Goal: Information Seeking & Learning: Learn about a topic

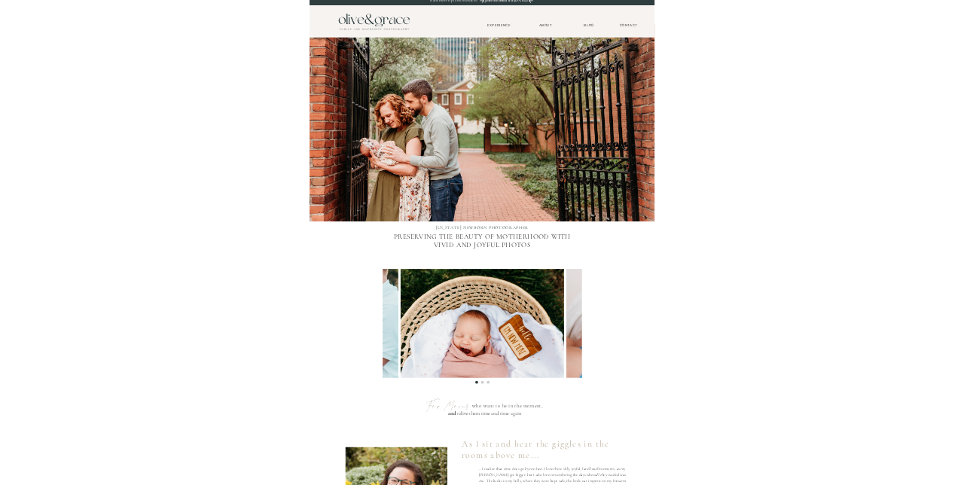
scroll to position [24, 0]
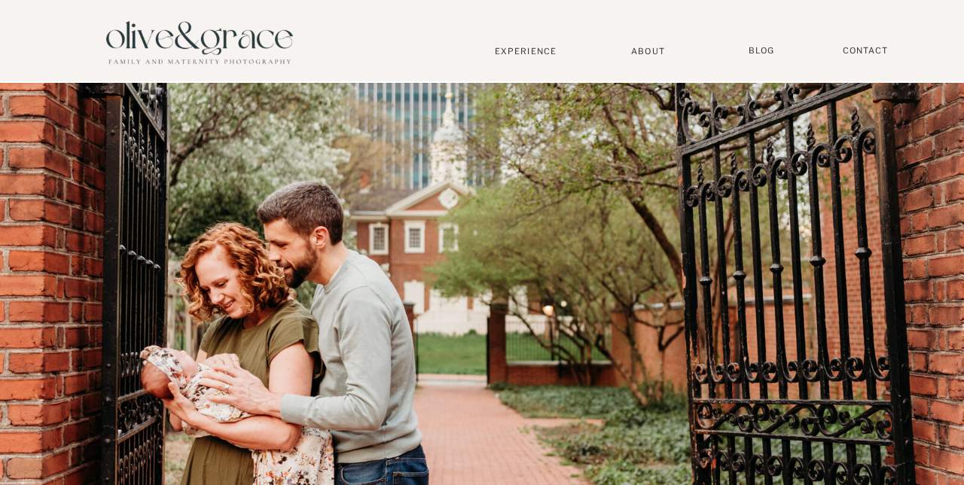
click at [602, 51] on nav "BLOG" at bounding box center [762, 50] width 38 height 11
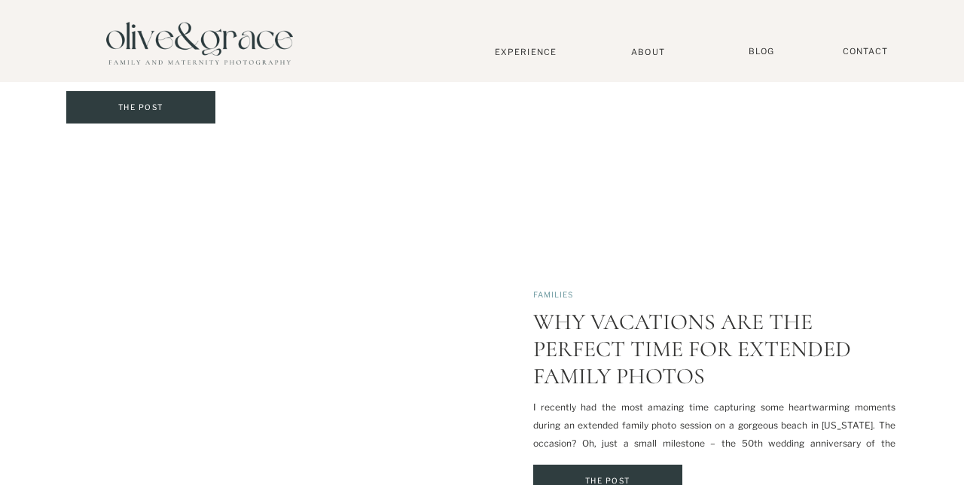
scroll to position [1380, 0]
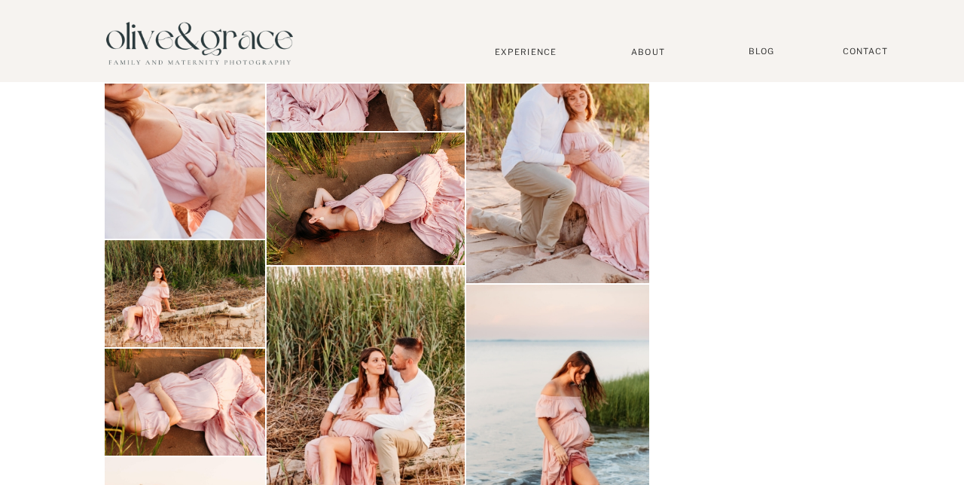
scroll to position [1122, 0]
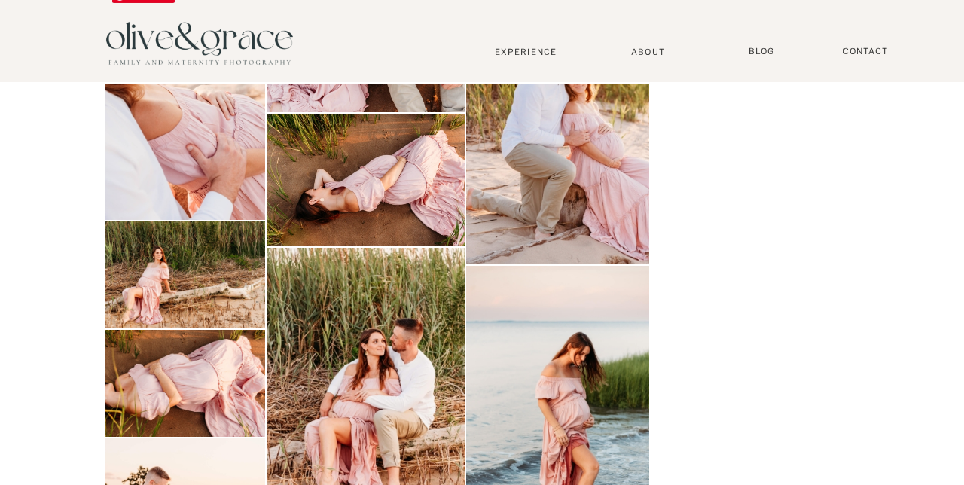
click at [544, 418] on img at bounding box center [561, 408] width 190 height 284
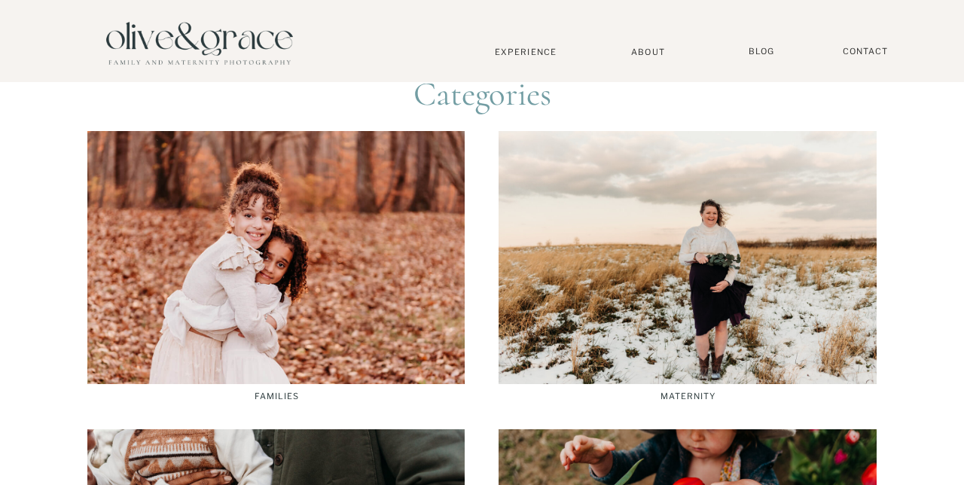
scroll to position [1953, 0]
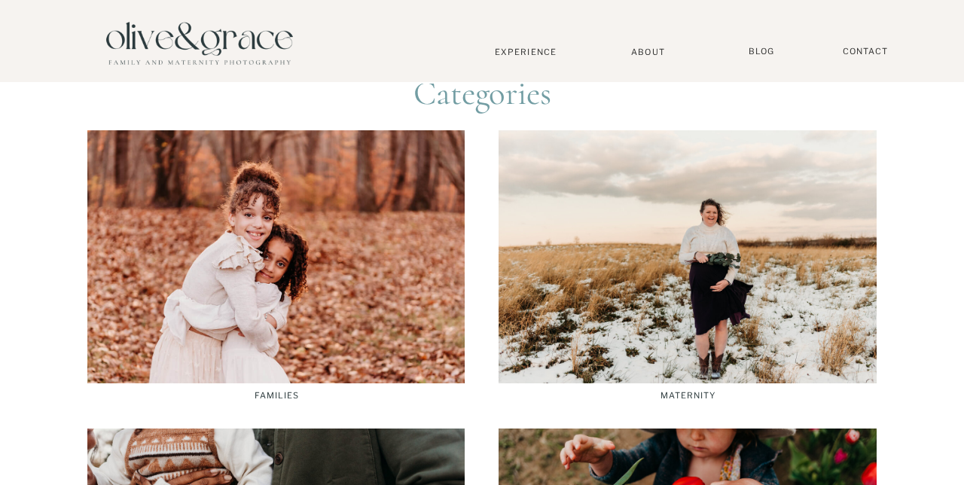
click at [634, 335] on div at bounding box center [688, 256] width 378 height 253
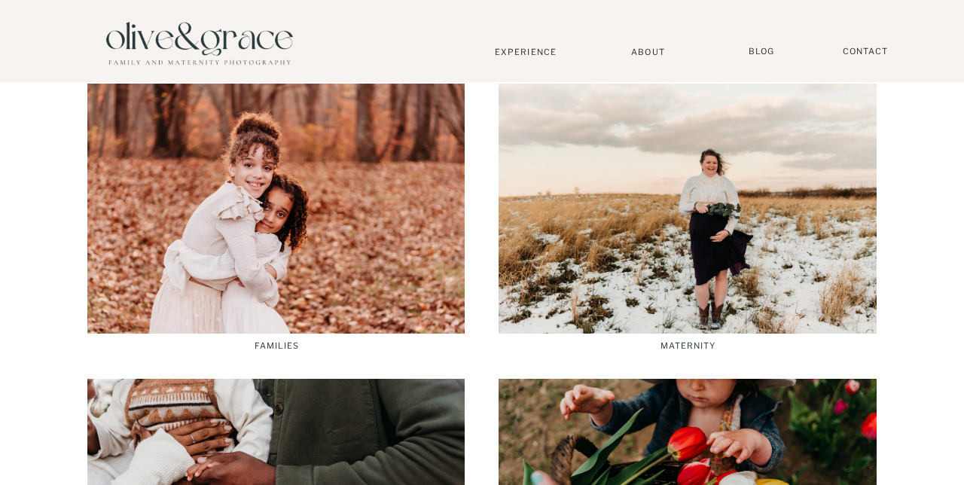
scroll to position [2016, 0]
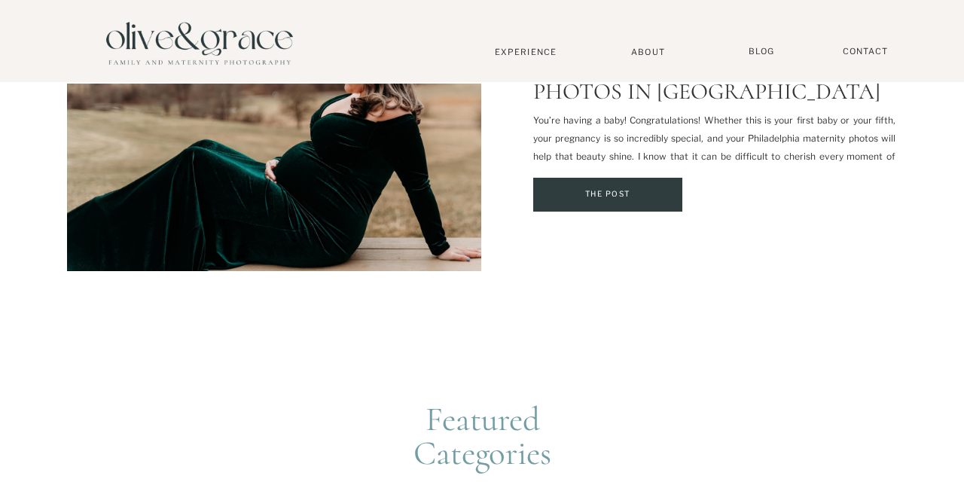
scroll to position [1694, 0]
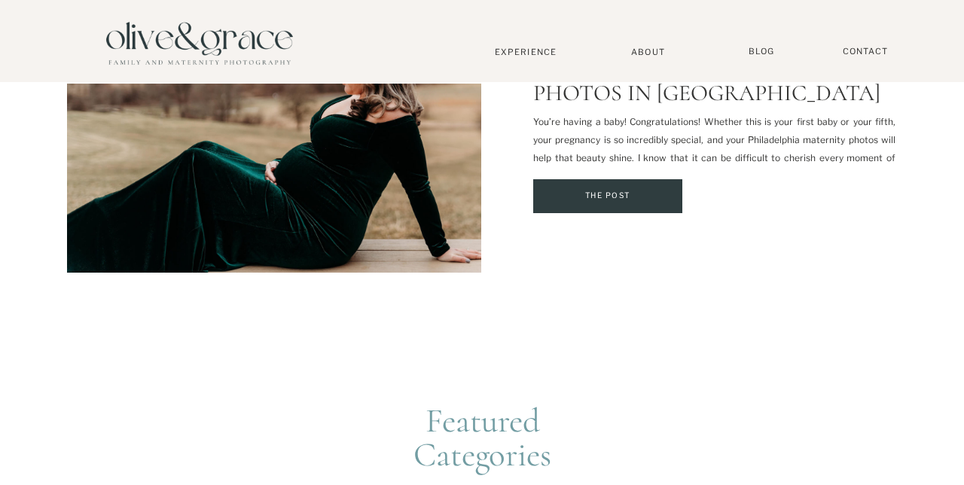
click at [124, 234] on img at bounding box center [274, 124] width 414 height 298
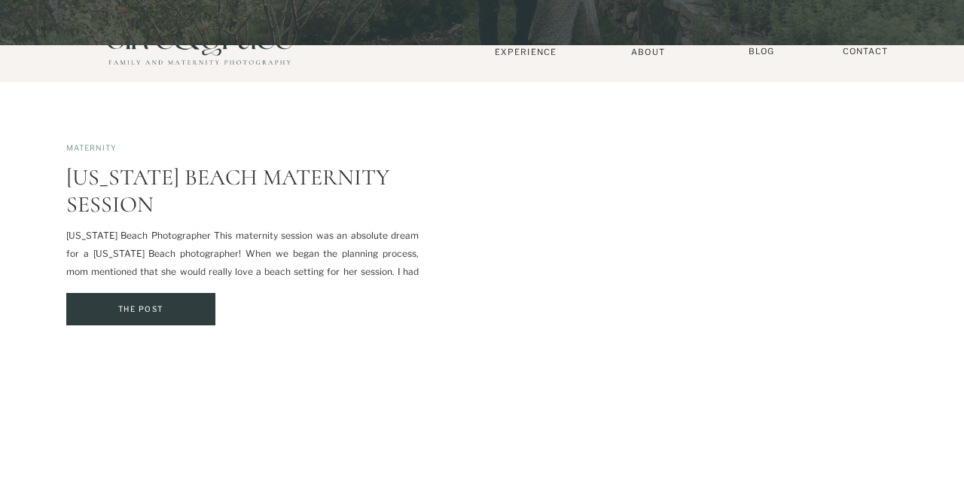
scroll to position [0, 0]
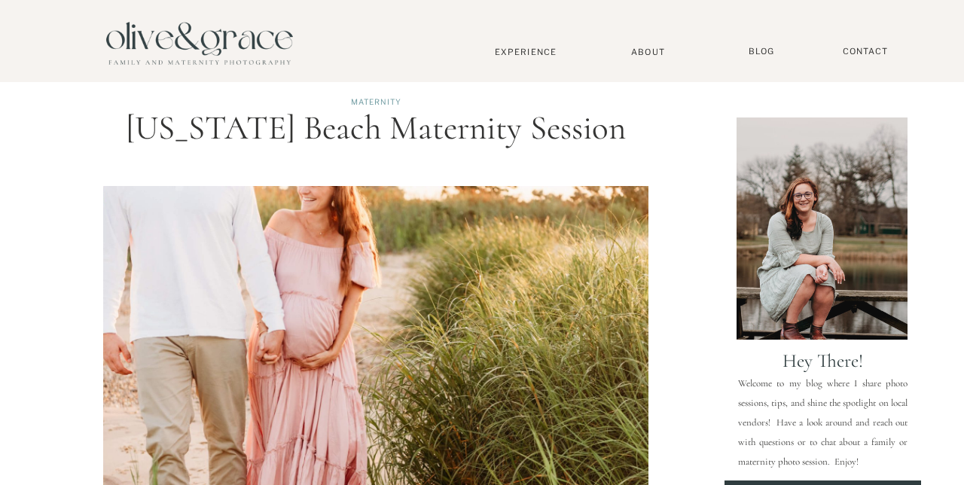
scroll to position [2016, 0]
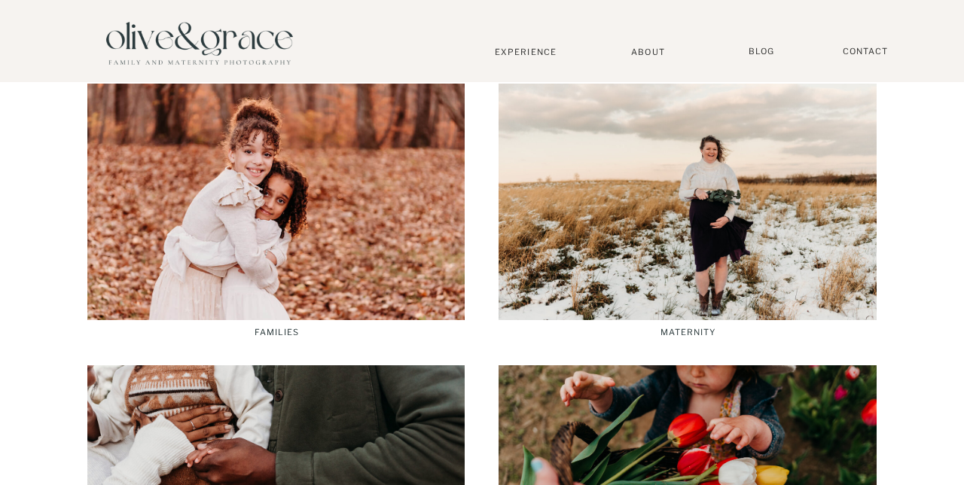
scroll to position [1122, 0]
